Goal: Complete application form

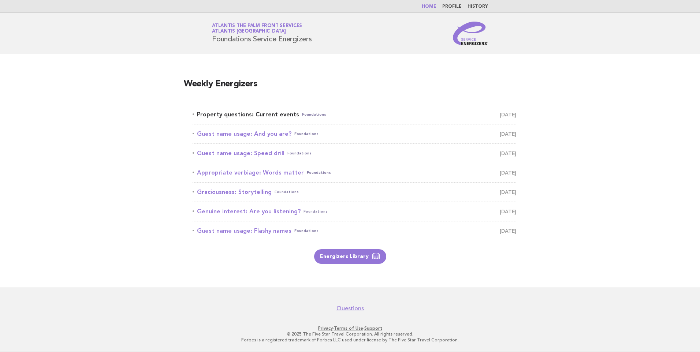
click at [253, 114] on link "Property questions: Current events Foundations [DATE]" at bounding box center [355, 115] width 324 height 10
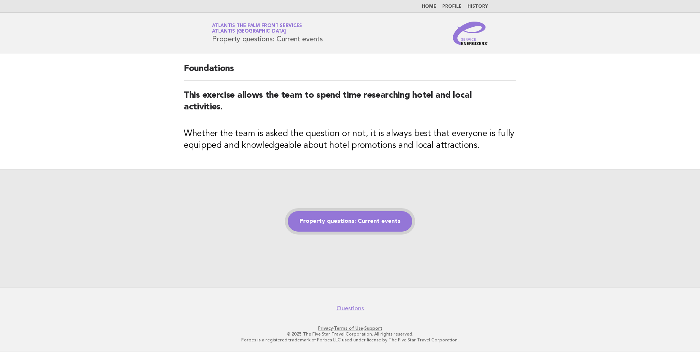
click at [323, 216] on link "Property questions: Current events" at bounding box center [350, 221] width 125 height 21
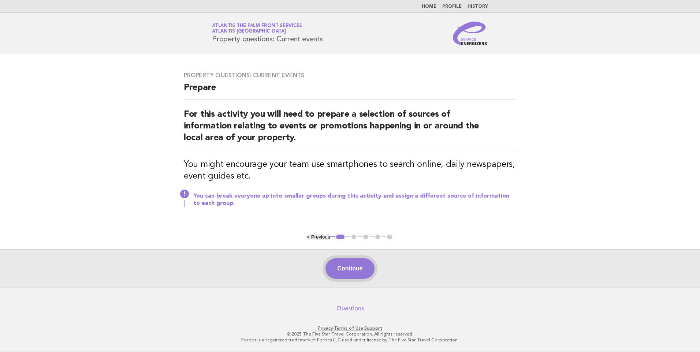
click at [346, 267] on button "Continue" at bounding box center [350, 269] width 49 height 21
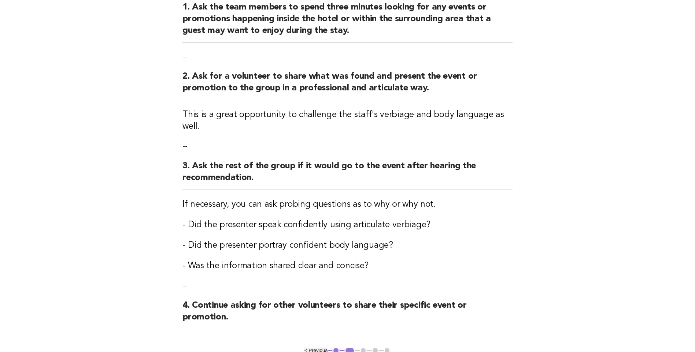
scroll to position [200, 0]
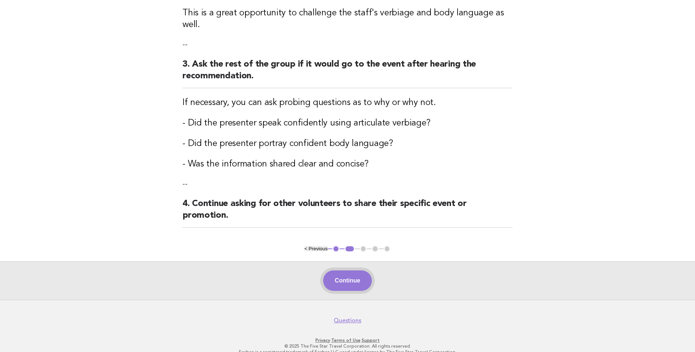
click at [363, 271] on button "Continue" at bounding box center [347, 281] width 49 height 21
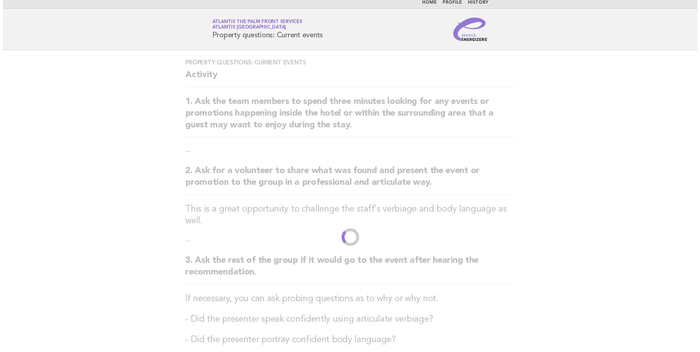
scroll to position [0, 0]
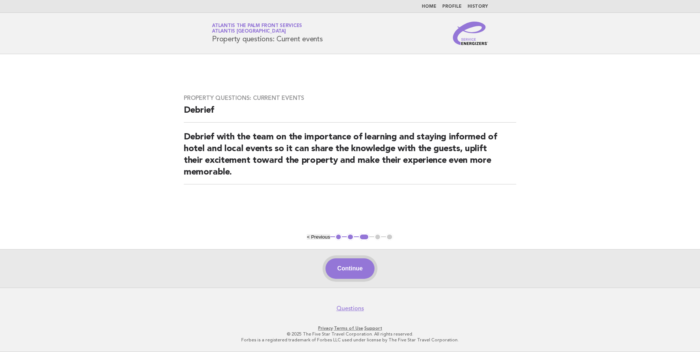
click at [360, 271] on button "Continue" at bounding box center [350, 269] width 49 height 21
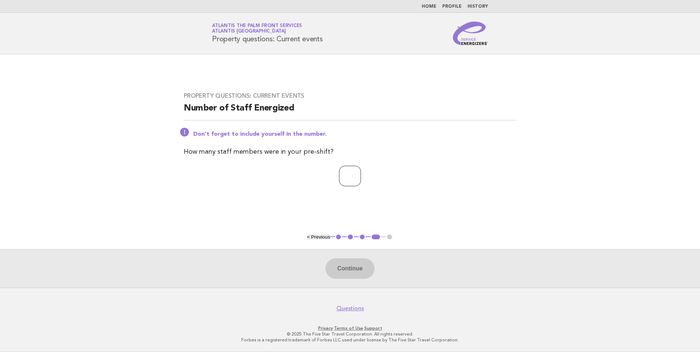
click at [347, 174] on input "number" at bounding box center [350, 176] width 22 height 21
type input "*"
click at [365, 264] on button "Continue" at bounding box center [350, 269] width 49 height 21
